Goal: Register for event/course

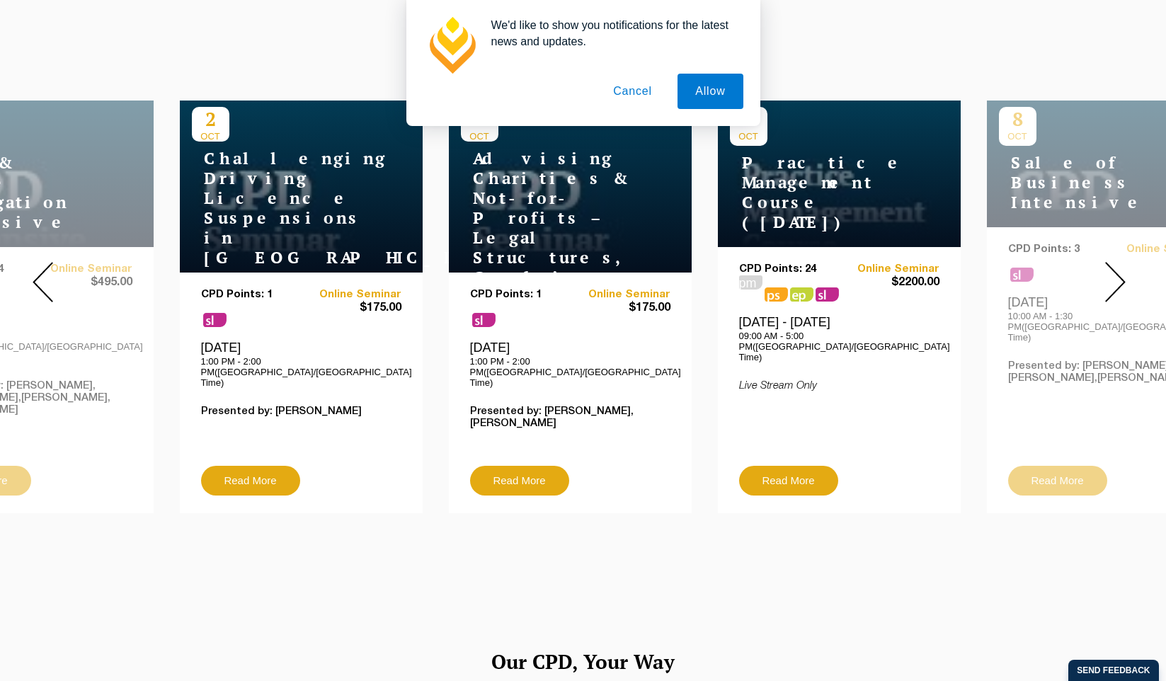
scroll to position [546, 0]
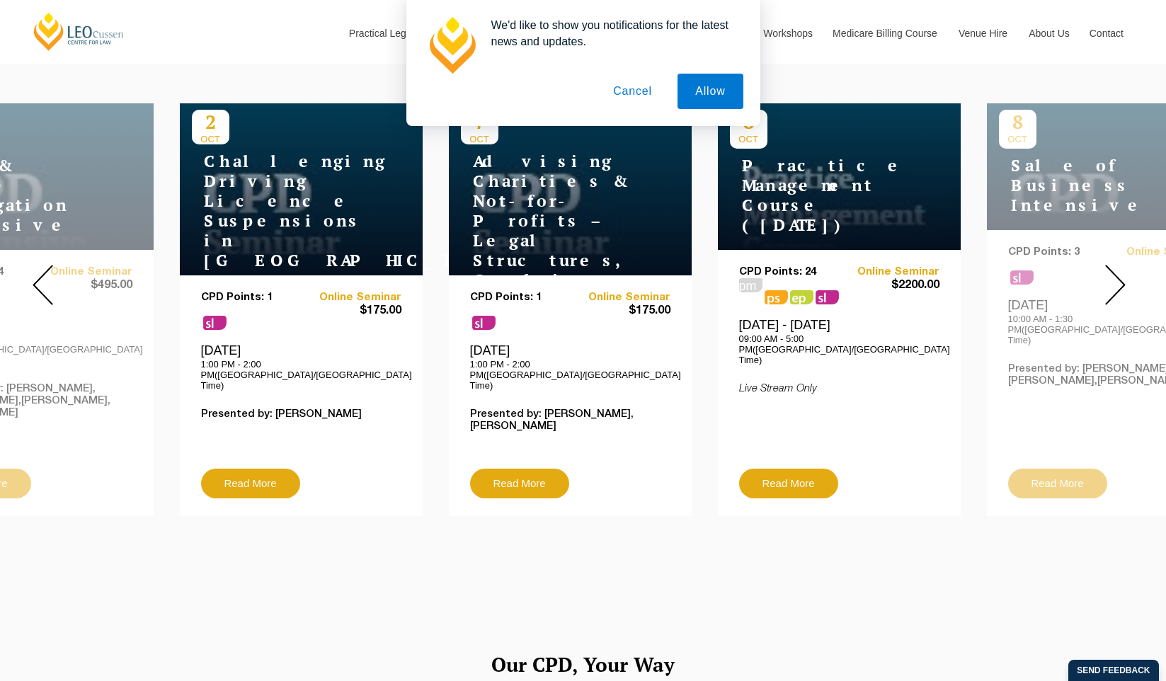
click at [644, 91] on button "Cancel" at bounding box center [632, 91] width 74 height 35
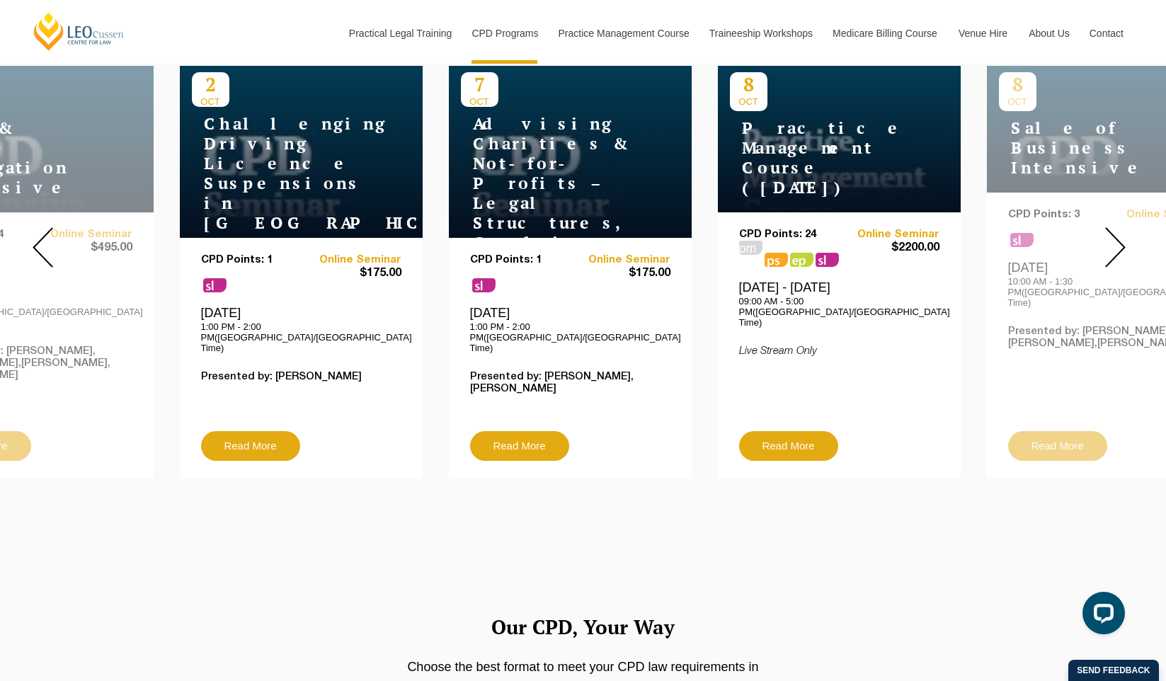
scroll to position [574, 0]
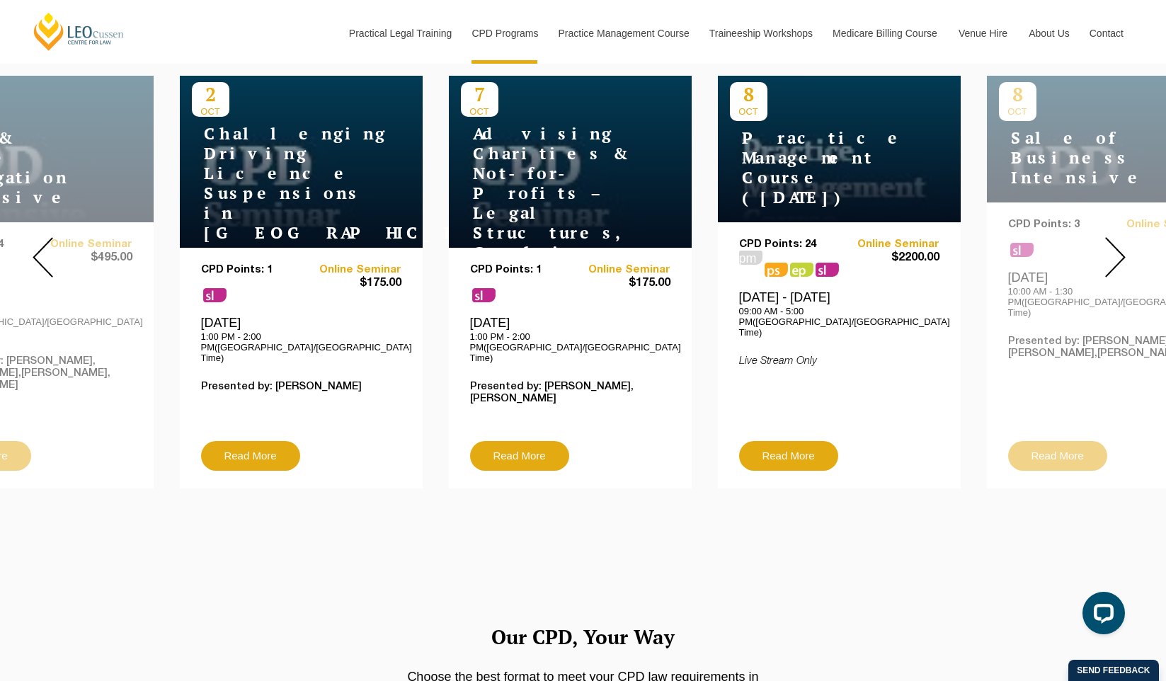
click at [1114, 242] on img at bounding box center [1115, 257] width 21 height 40
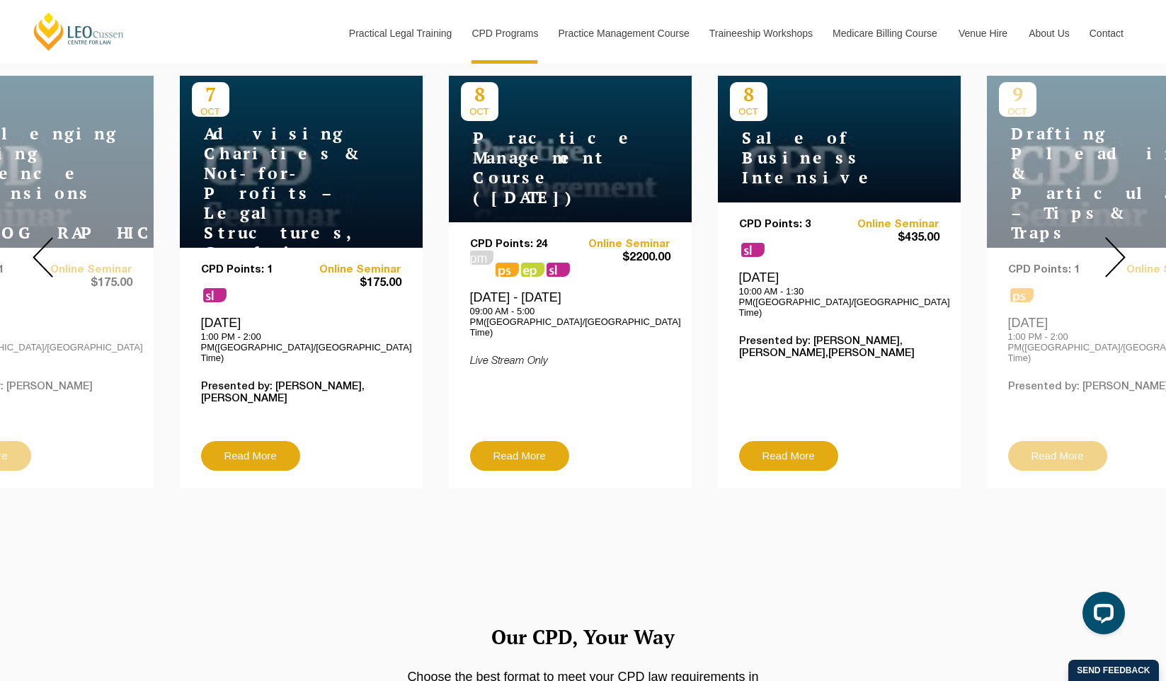
click at [1114, 242] on img at bounding box center [1115, 257] width 21 height 40
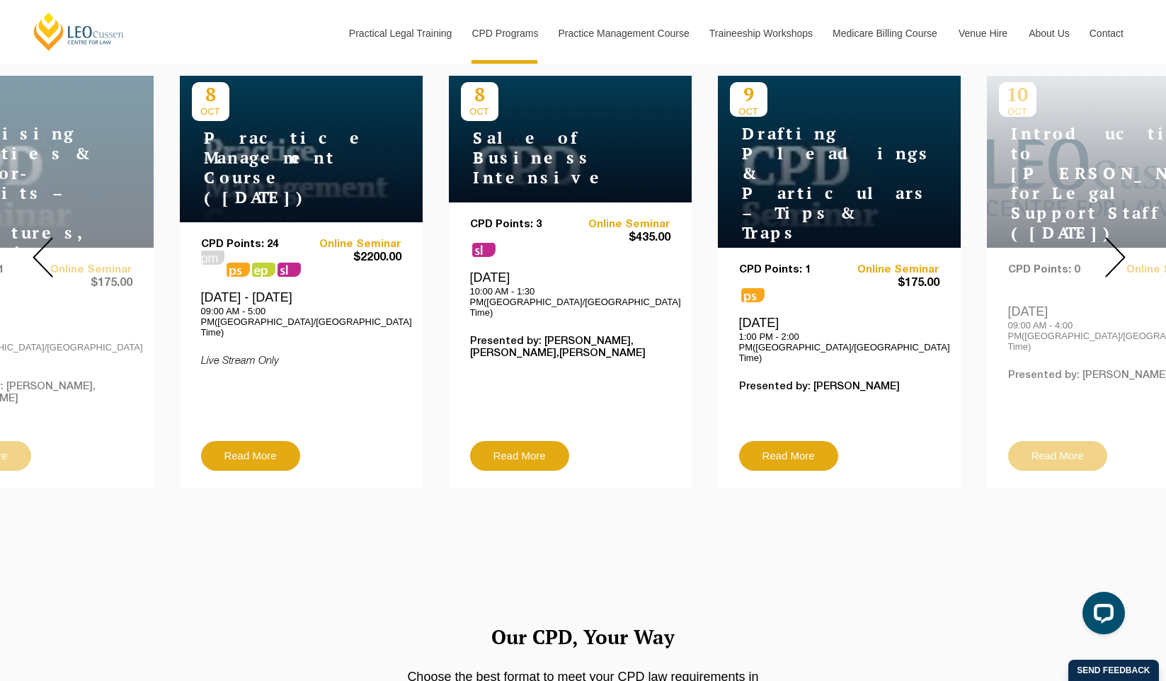
click at [1114, 242] on img at bounding box center [1115, 257] width 21 height 40
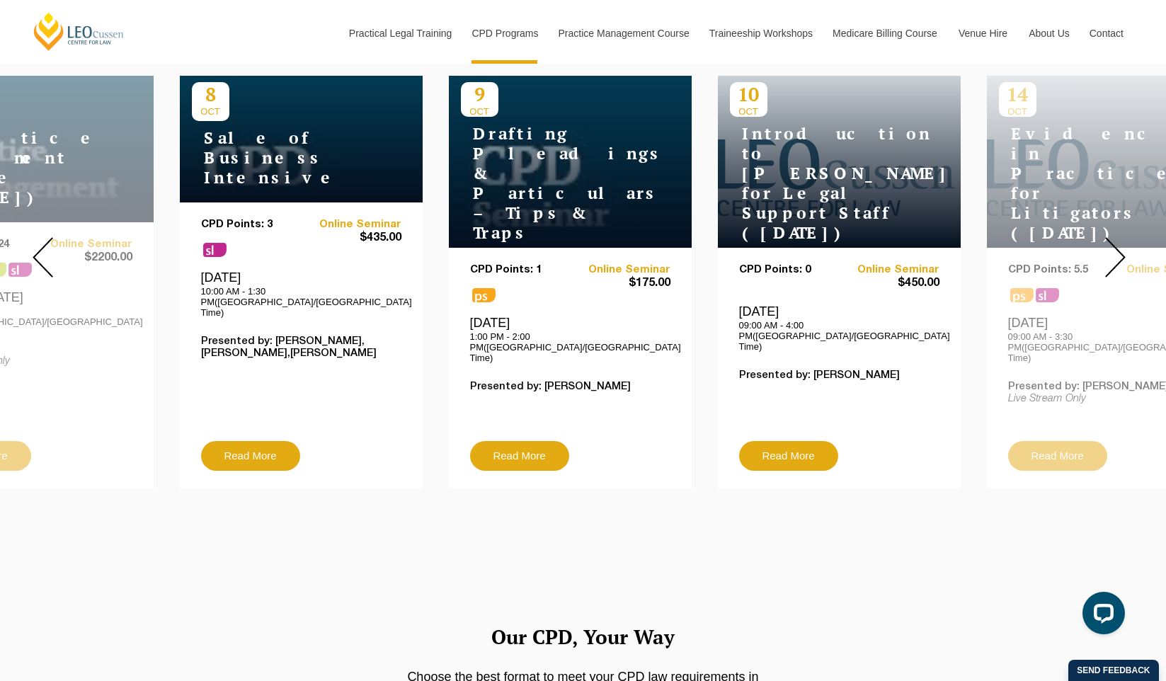
click at [1114, 242] on img at bounding box center [1115, 257] width 21 height 40
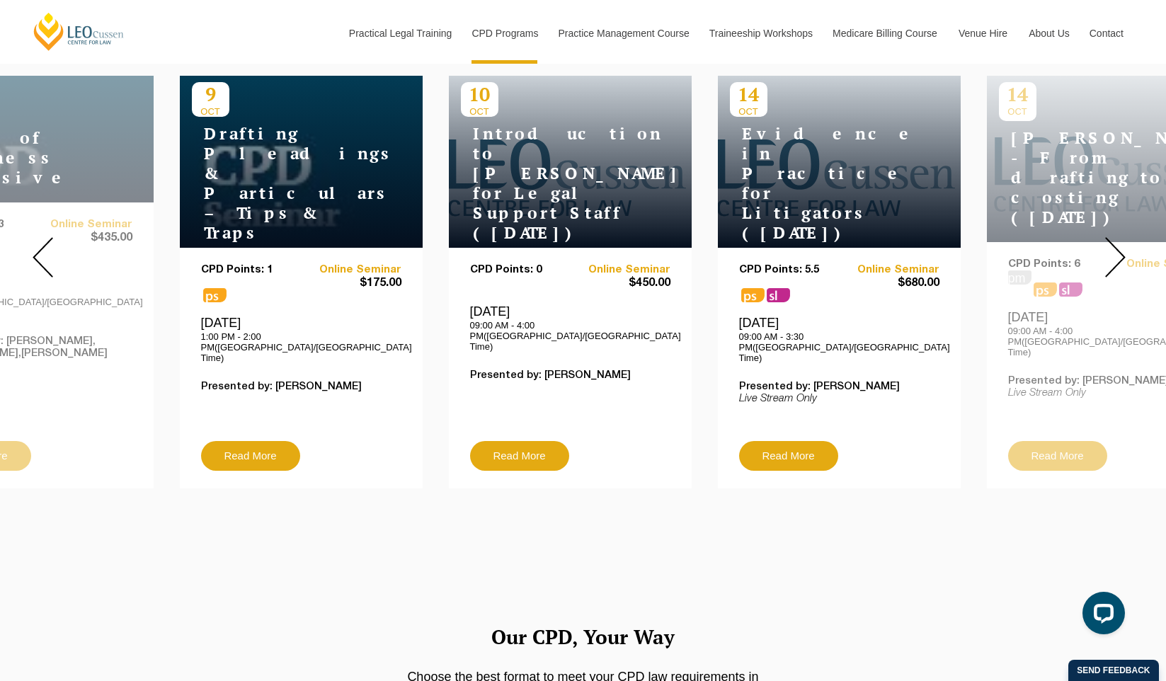
click at [1114, 242] on img at bounding box center [1115, 257] width 21 height 40
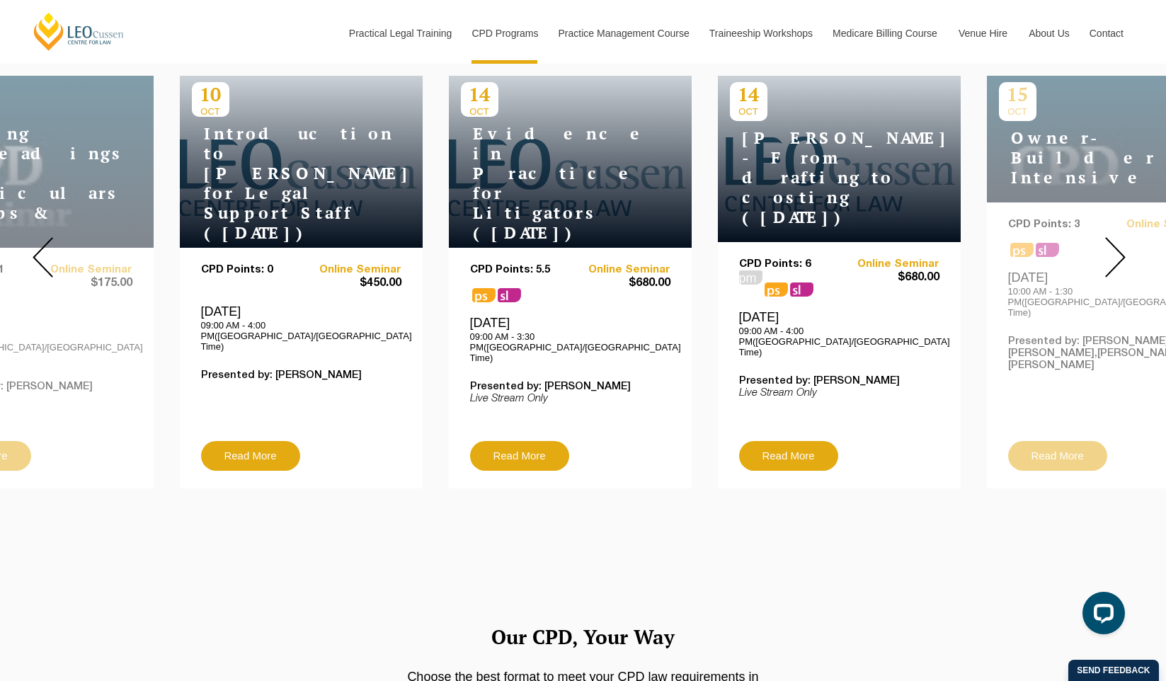
click at [1114, 242] on img at bounding box center [1115, 257] width 21 height 40
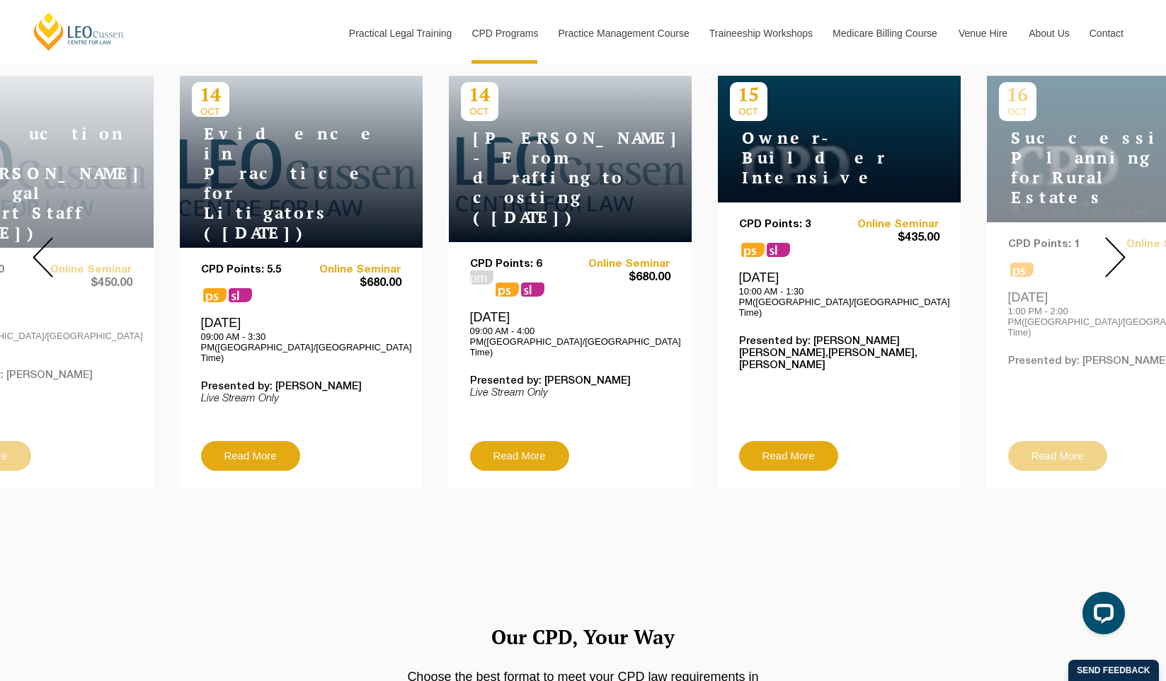
click at [1114, 242] on img at bounding box center [1115, 257] width 21 height 40
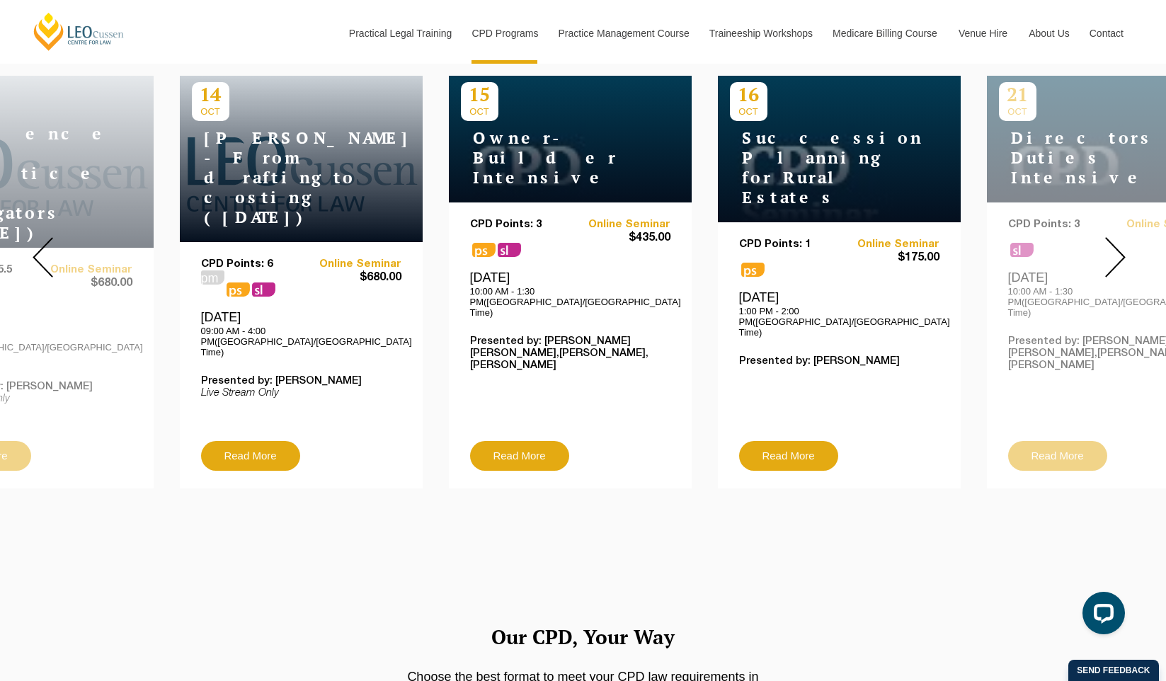
click at [1114, 242] on img at bounding box center [1115, 257] width 21 height 40
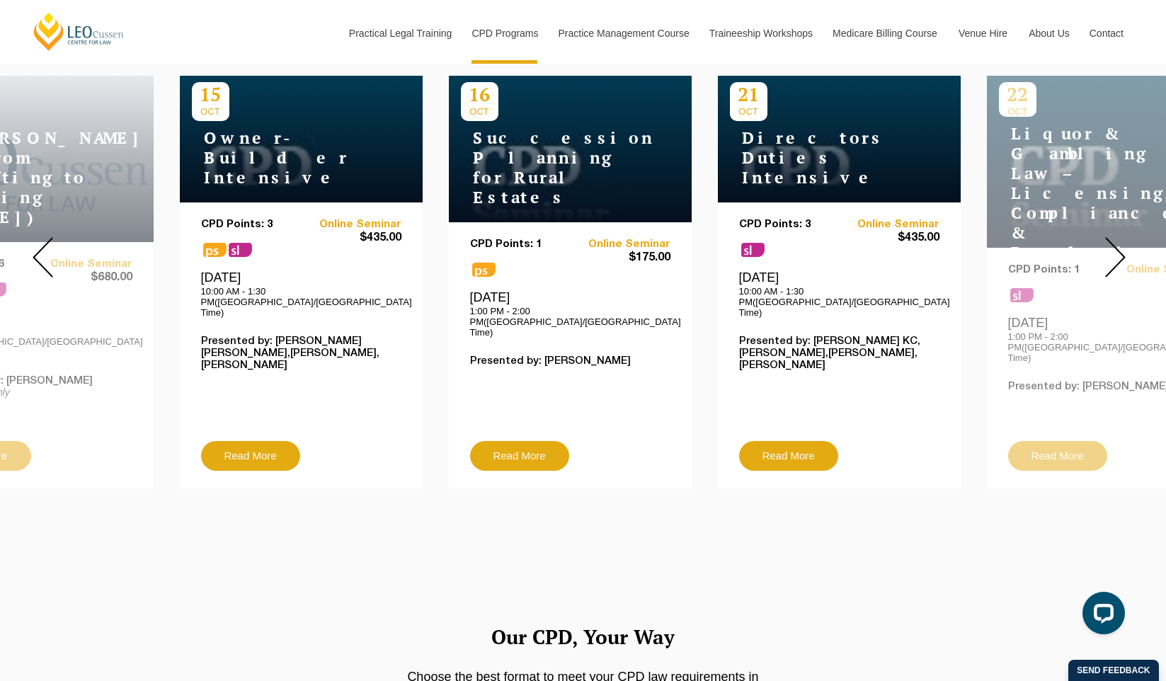
click at [1114, 242] on img at bounding box center [1115, 257] width 21 height 40
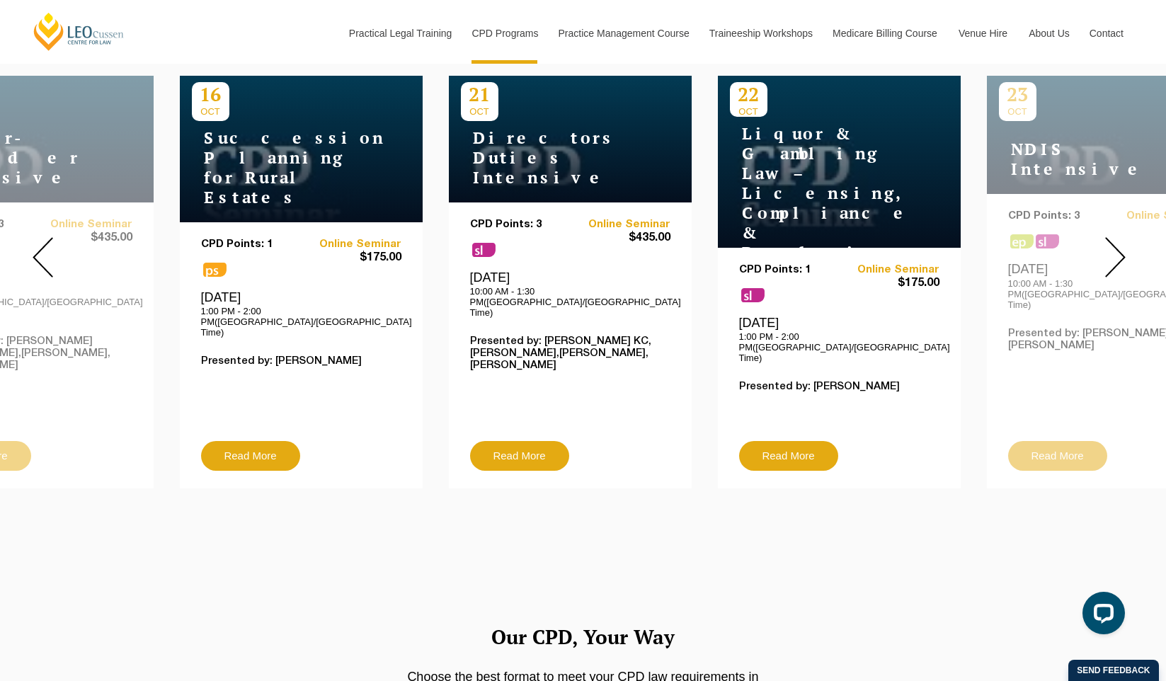
click at [1114, 242] on img at bounding box center [1115, 257] width 21 height 40
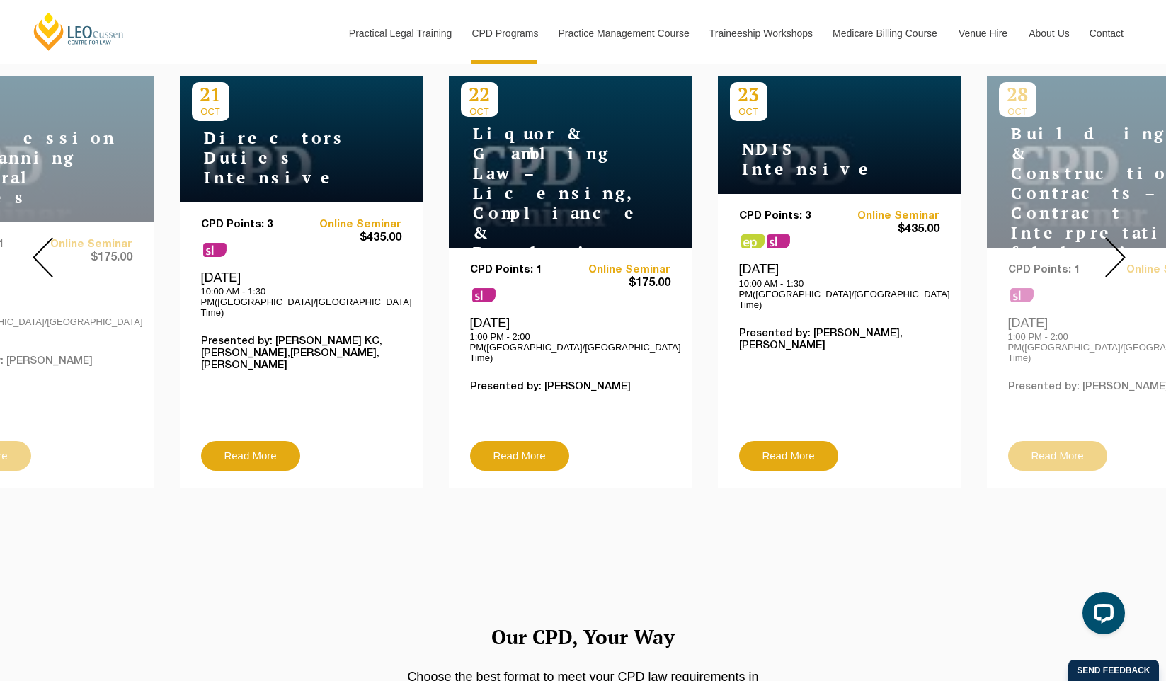
click at [1114, 242] on img at bounding box center [1115, 257] width 21 height 40
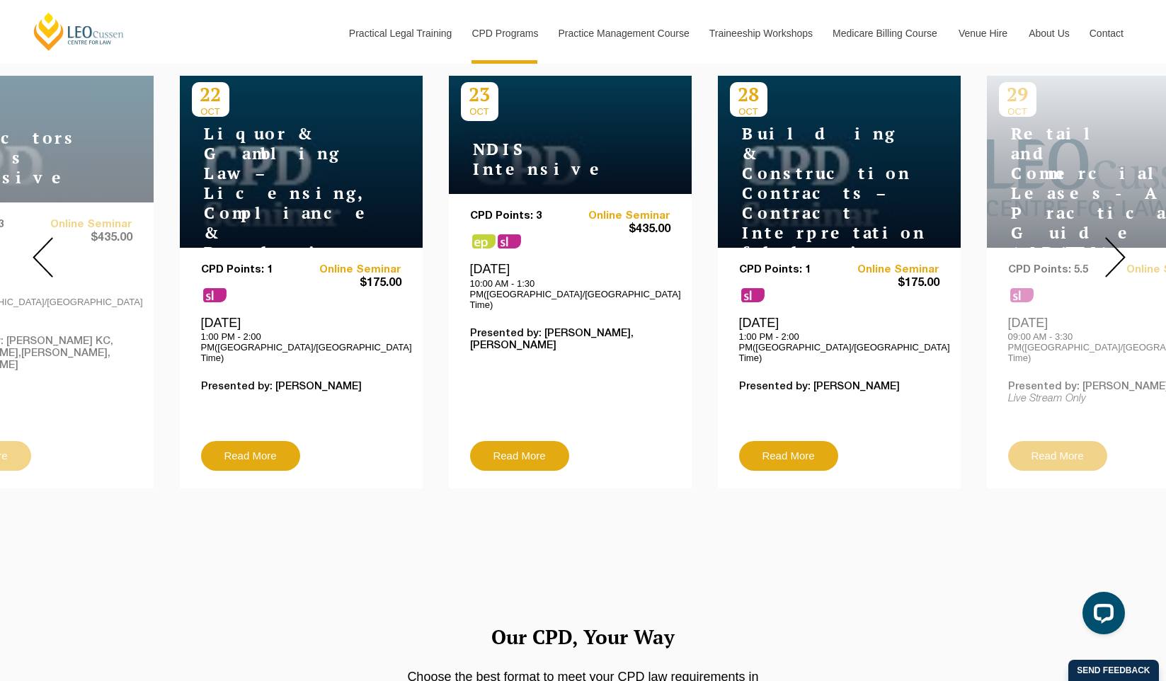
click at [1114, 242] on img at bounding box center [1115, 257] width 21 height 40
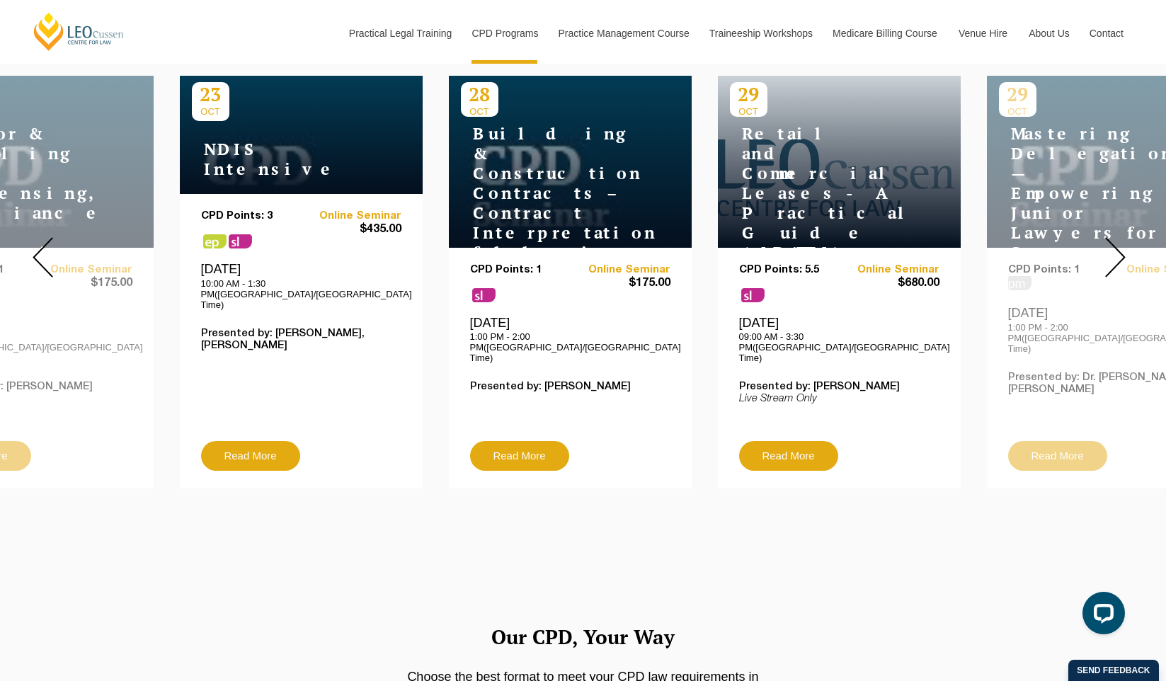
click at [1114, 242] on img at bounding box center [1115, 257] width 21 height 40
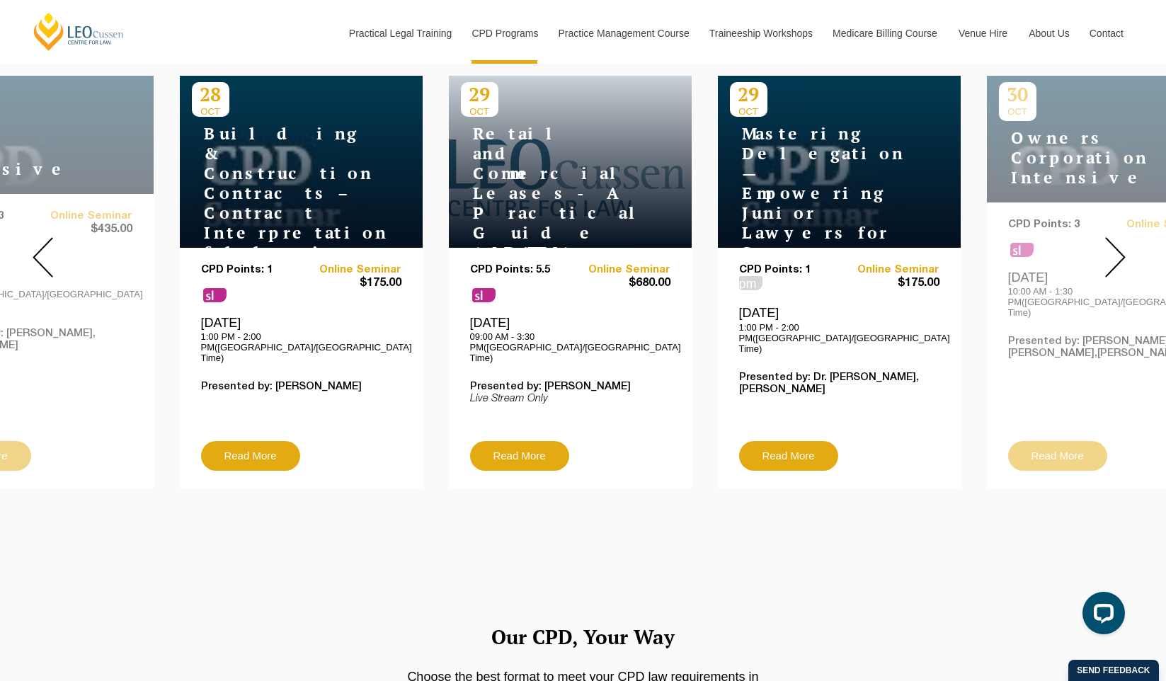
click at [1114, 242] on img at bounding box center [1115, 257] width 21 height 40
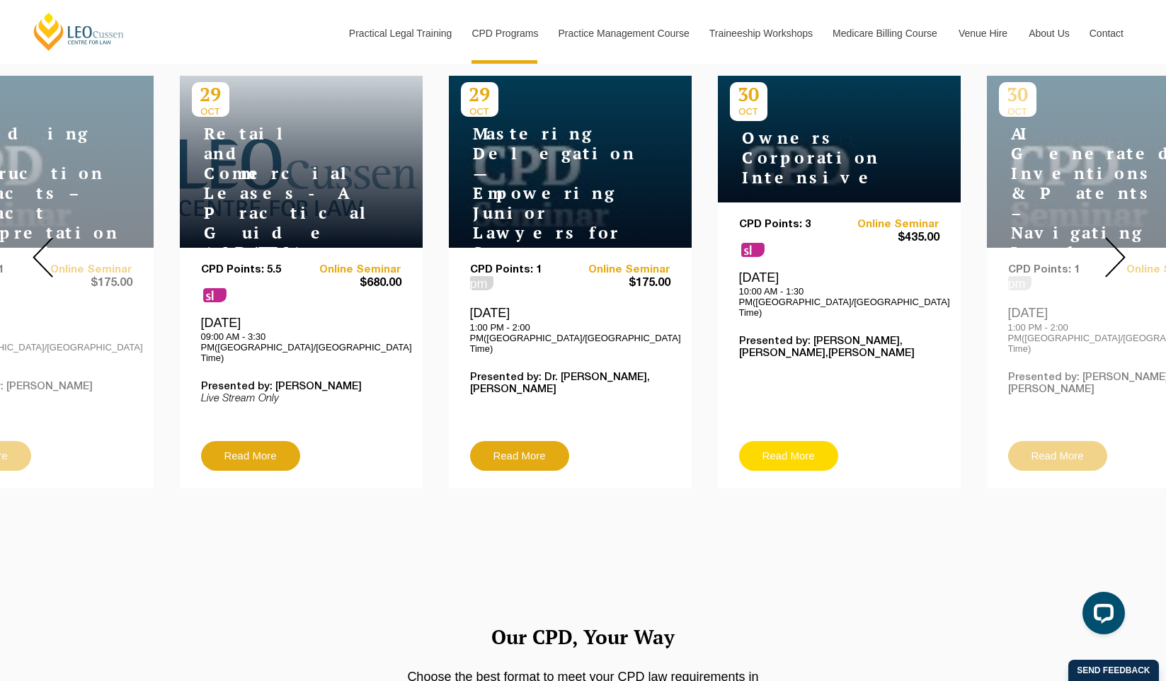
click at [789, 441] on link "Read More" at bounding box center [788, 456] width 99 height 30
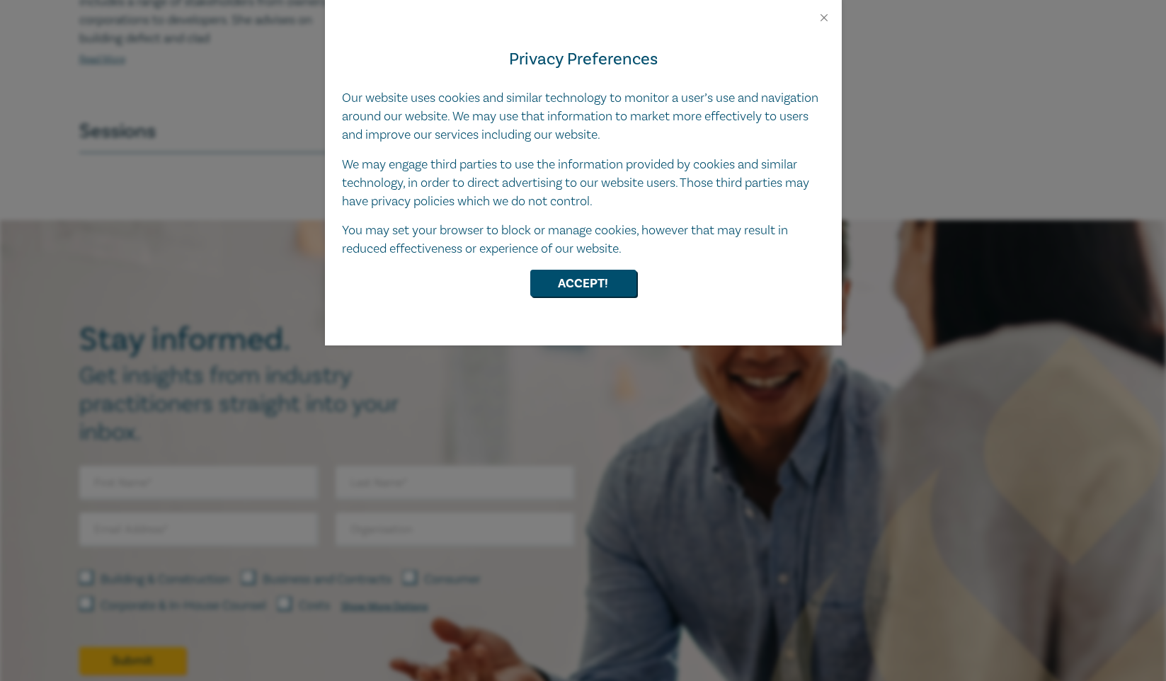
scroll to position [792, 0]
click at [581, 275] on button "Accept!" at bounding box center [583, 283] width 106 height 27
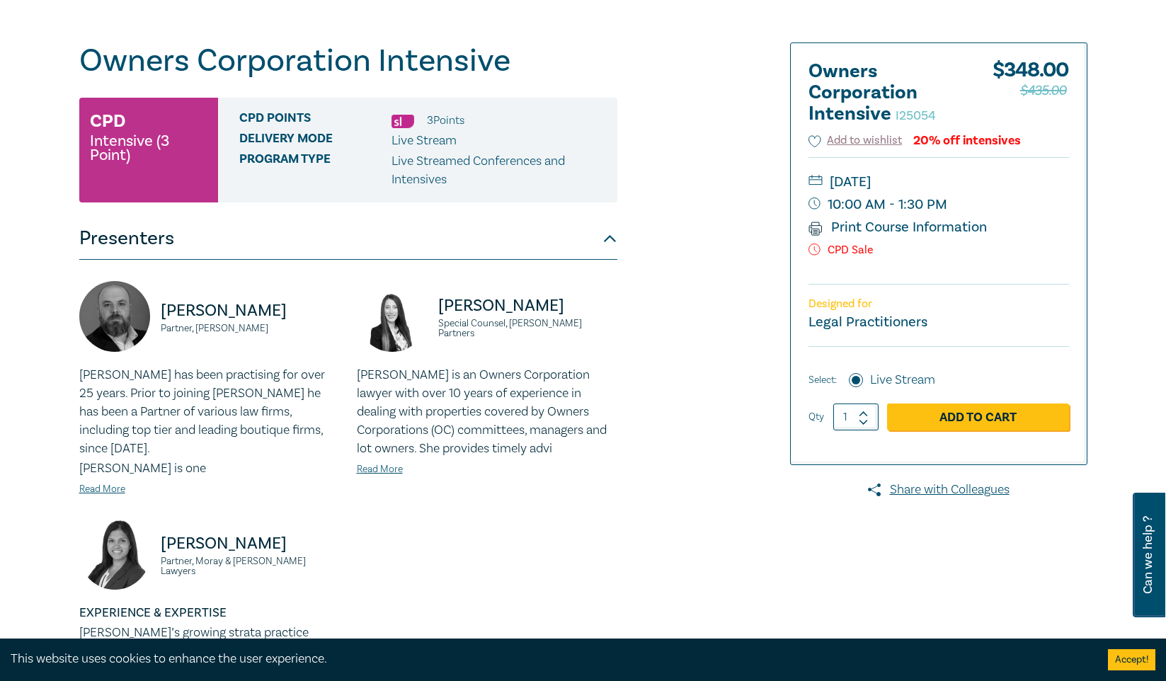
scroll to position [141, 0]
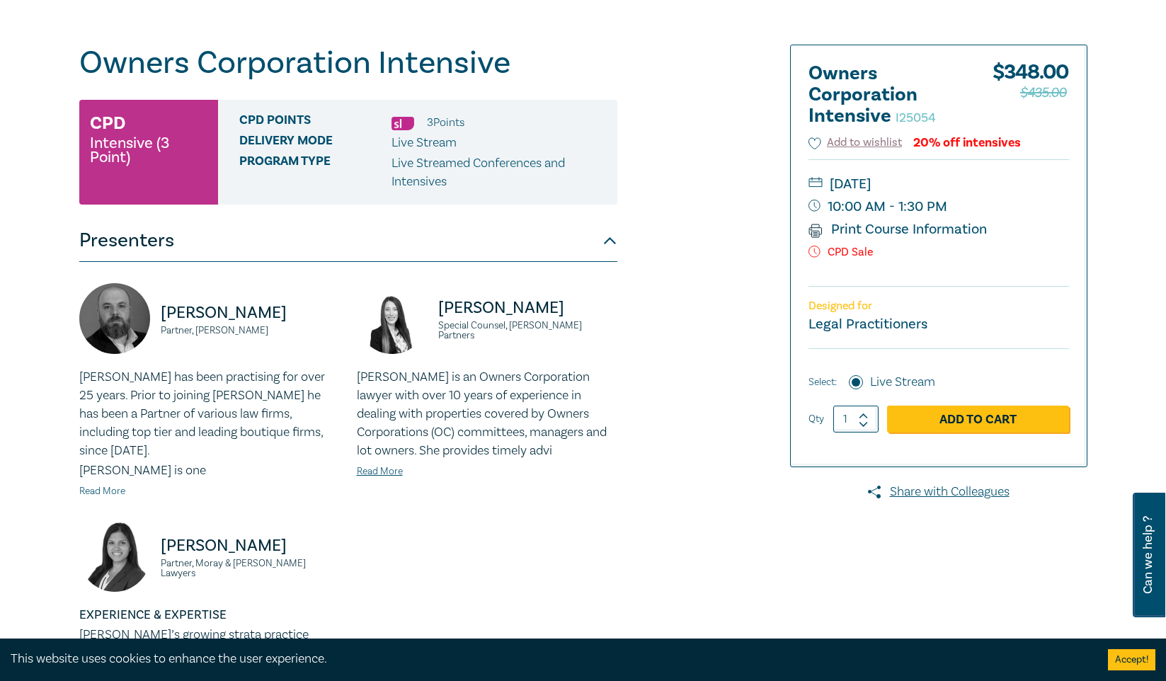
click at [93, 485] on link "Read More" at bounding box center [102, 491] width 46 height 13
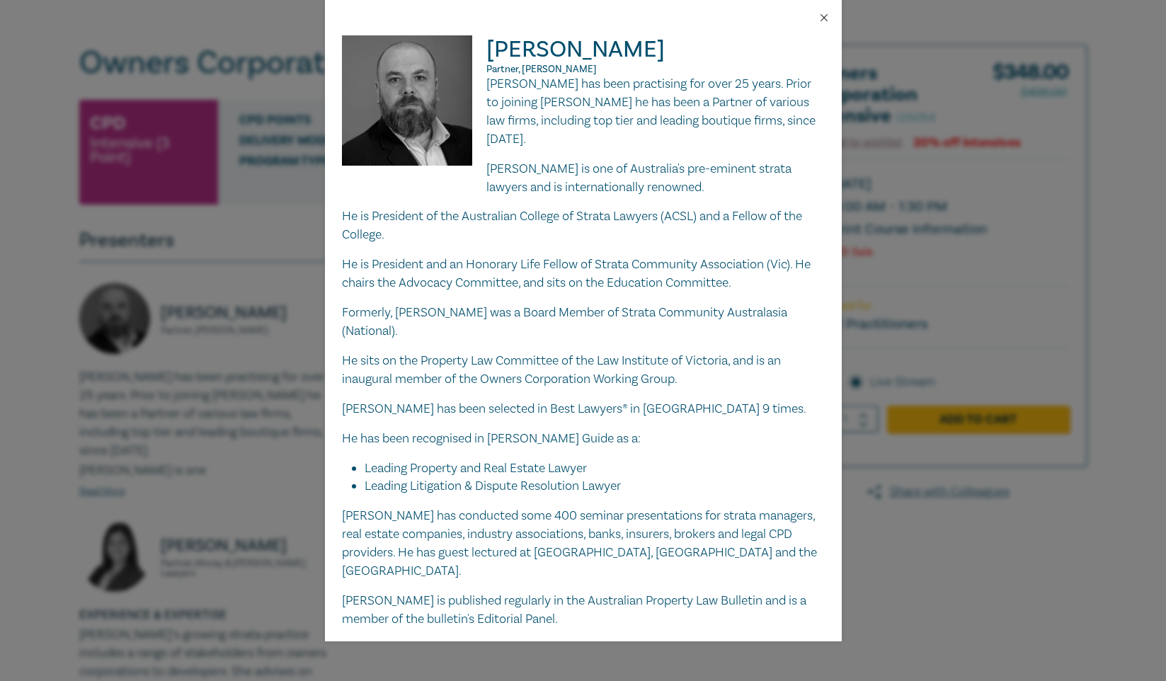
click at [822, 19] on button "Close" at bounding box center [824, 17] width 13 height 13
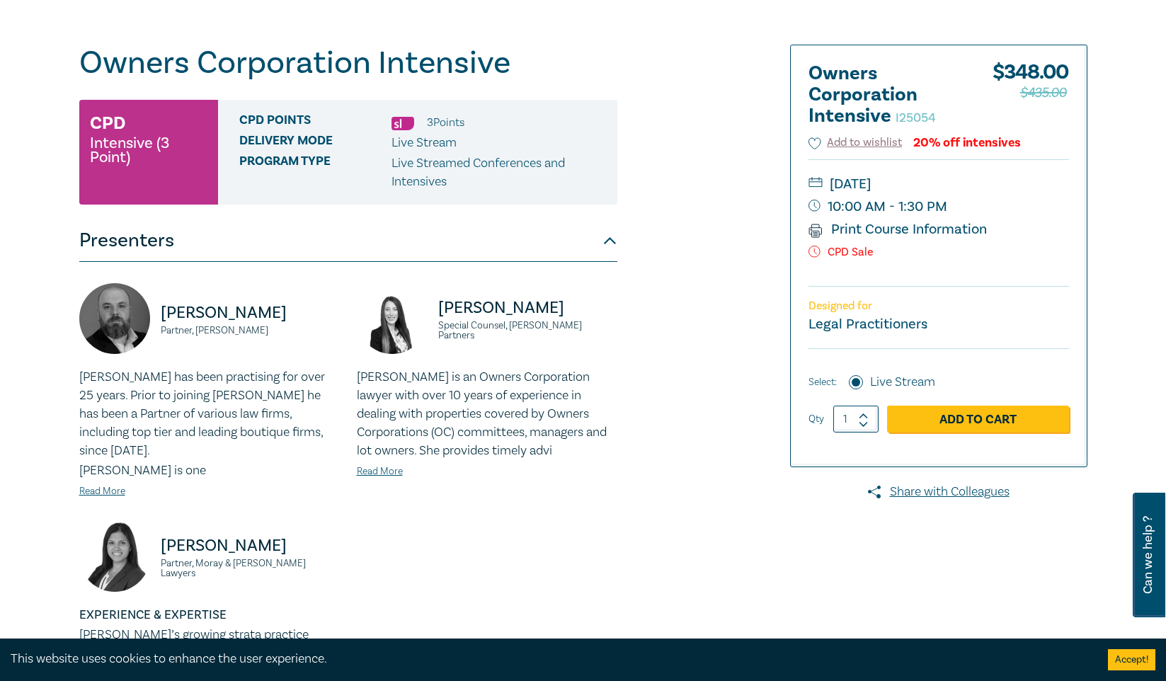
scroll to position [170, 0]
